Goal: Communication & Community: Answer question/provide support

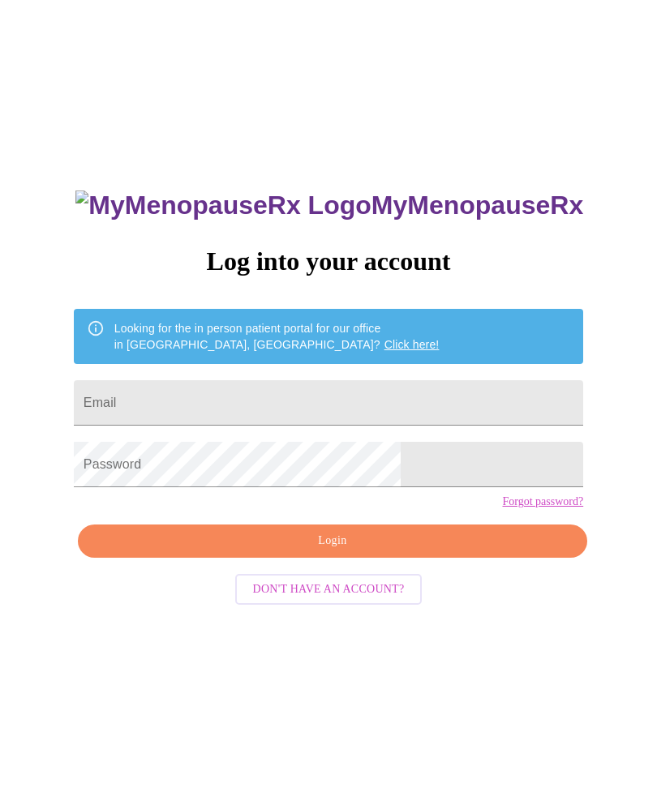
click at [323, 390] on input "Email" at bounding box center [328, 402] width 509 height 45
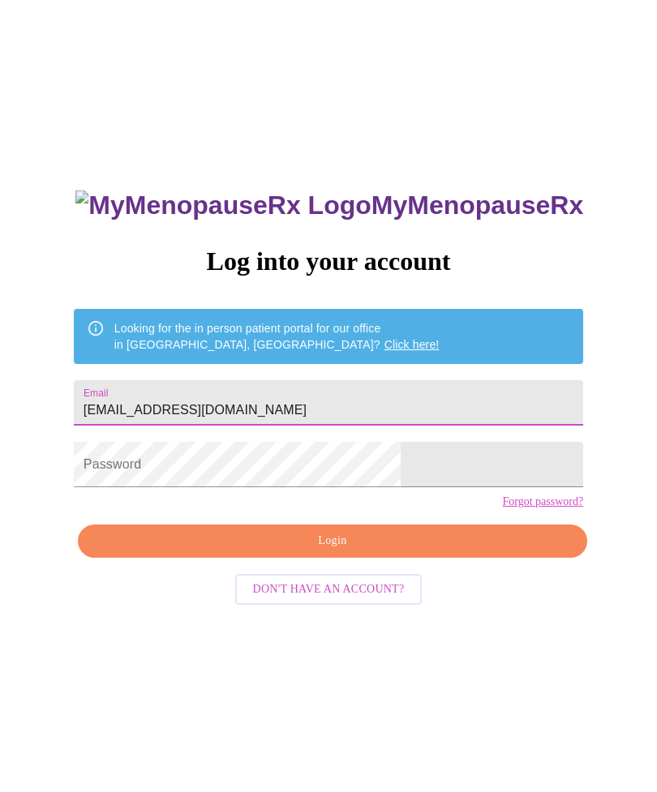
type input "[EMAIL_ADDRESS][DOMAIN_NAME]"
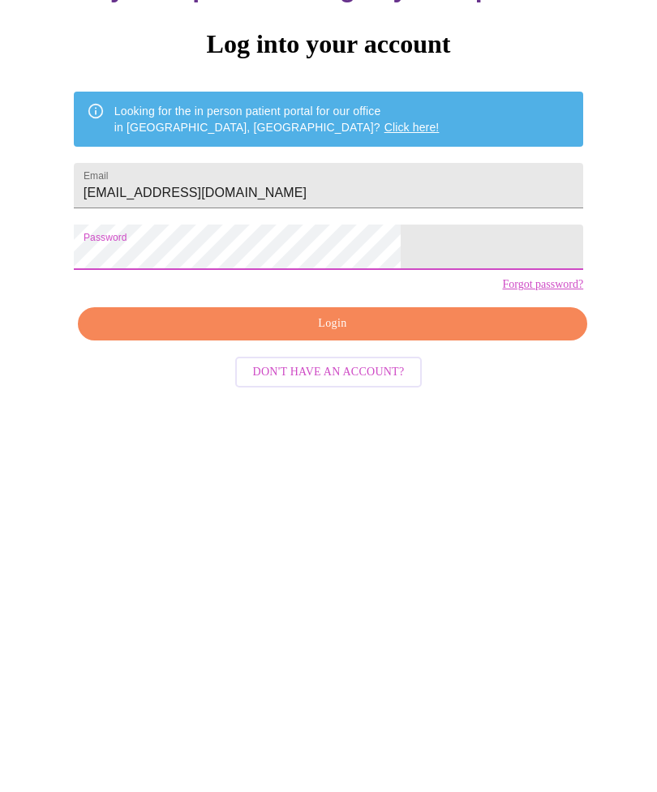
click at [390, 531] on span "Login" at bounding box center [332, 541] width 472 height 20
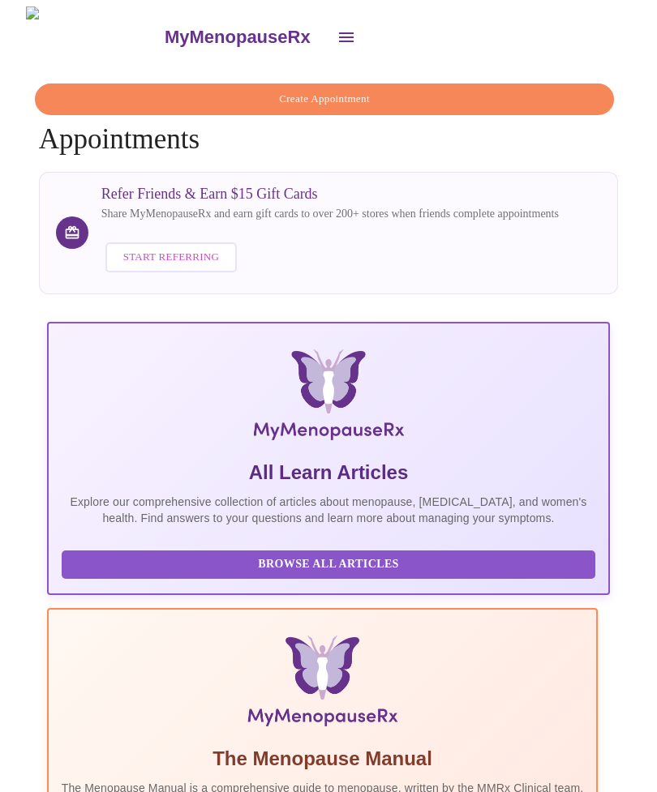
click at [336, 33] on icon "open drawer" at bounding box center [345, 37] width 19 height 19
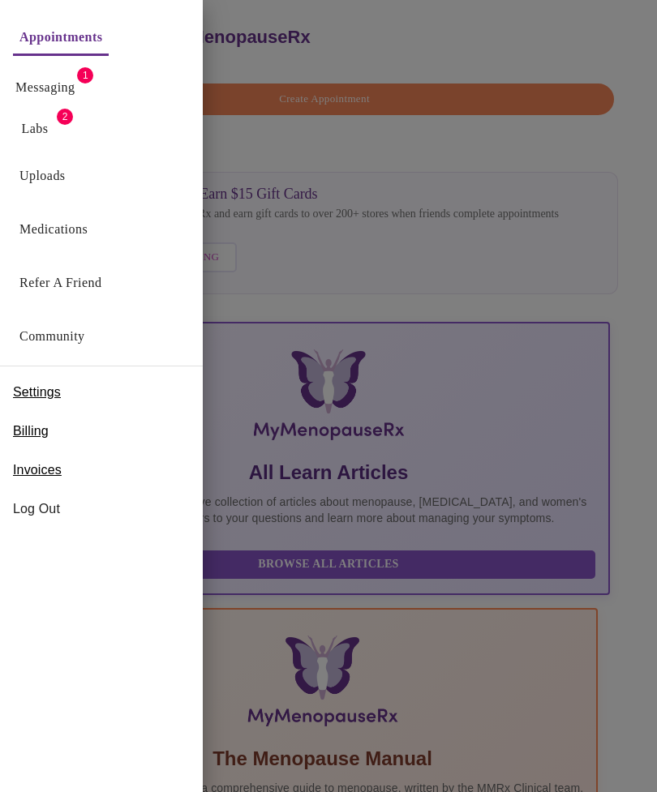
click at [71, 84] on link "Messaging" at bounding box center [44, 87] width 59 height 23
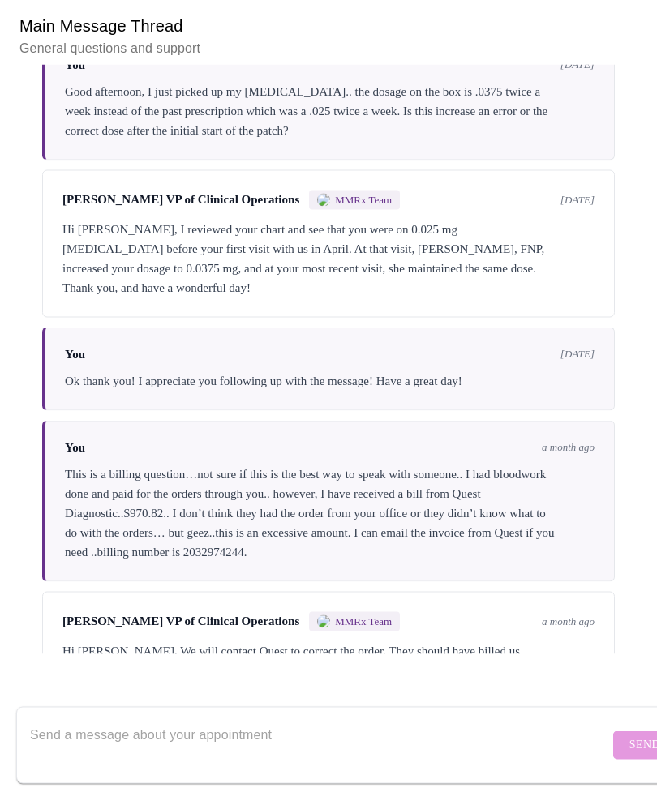
scroll to position [191, 0]
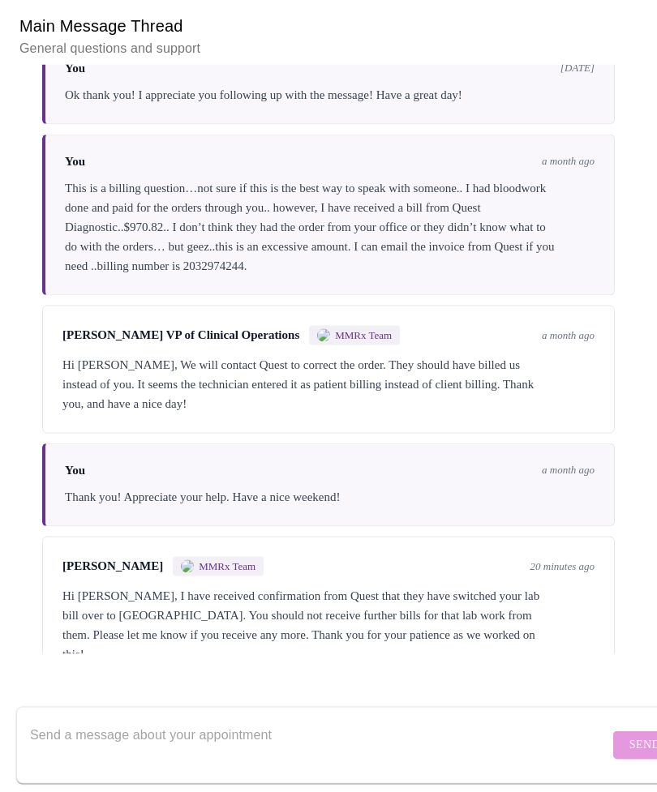
click at [328, 749] on textarea "Send a message about your appointment" at bounding box center [319, 745] width 579 height 52
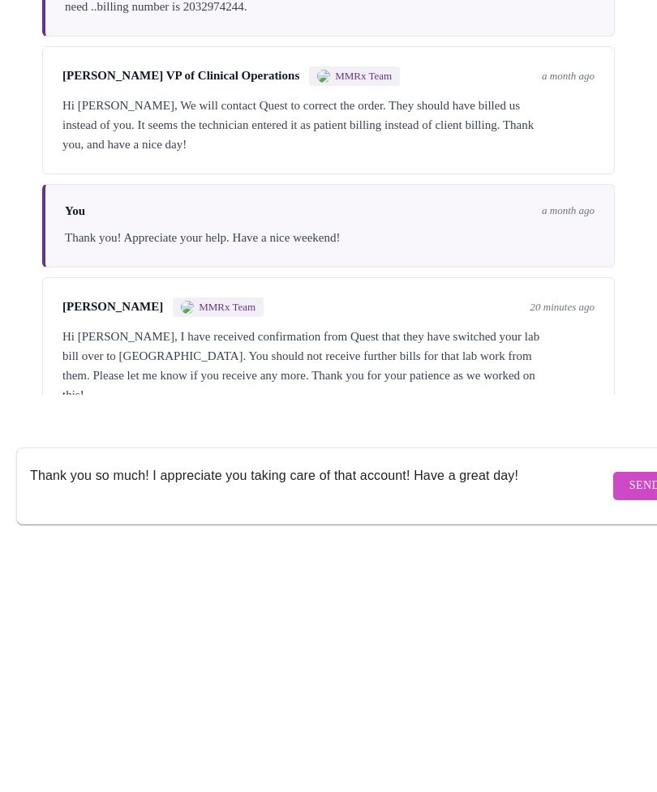
type textarea "Thank you so much! I appreciate you taking care of that account! Have a great d…"
click at [629, 735] on span "Send" at bounding box center [644, 745] width 31 height 20
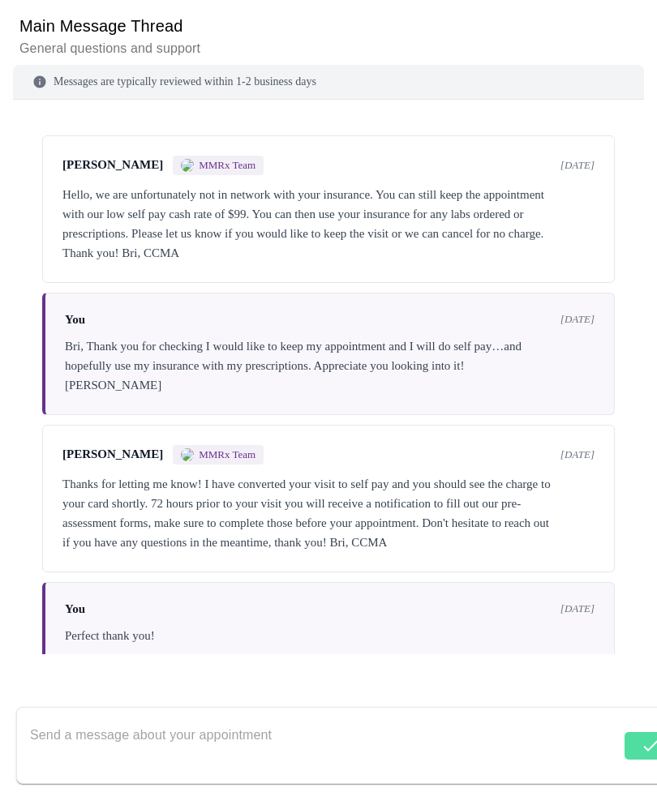
scroll to position [0, 0]
